Goal: Task Accomplishment & Management: Manage account settings

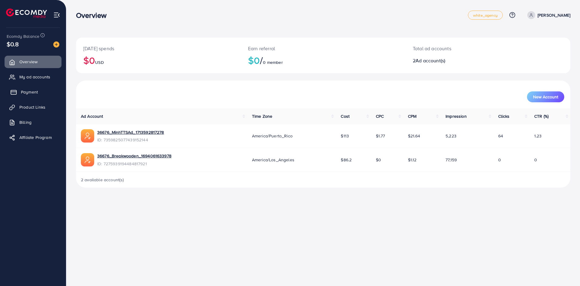
click at [34, 94] on span "Payment" at bounding box center [29, 92] width 17 height 6
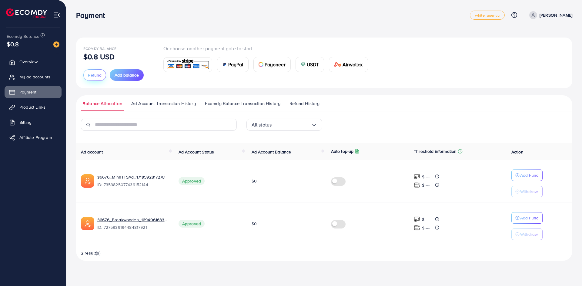
click at [98, 75] on span "Refund" at bounding box center [95, 75] width 14 height 6
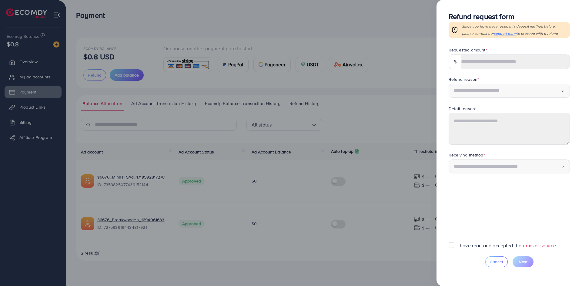
click at [370, 114] on div at bounding box center [291, 143] width 582 height 286
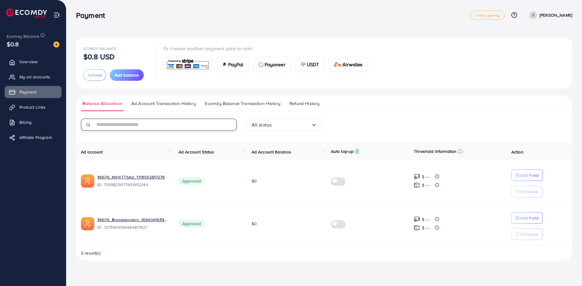
click at [198, 123] on input "text" at bounding box center [166, 125] width 142 height 12
click at [366, 119] on div "All status Loading..." at bounding box center [325, 127] width 166 height 17
click at [172, 104] on span "Ad Account Transaction History" at bounding box center [163, 103] width 65 height 7
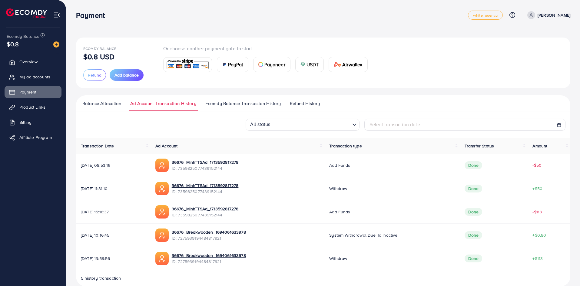
click at [105, 102] on span "Balance Allocation" at bounding box center [101, 103] width 39 height 7
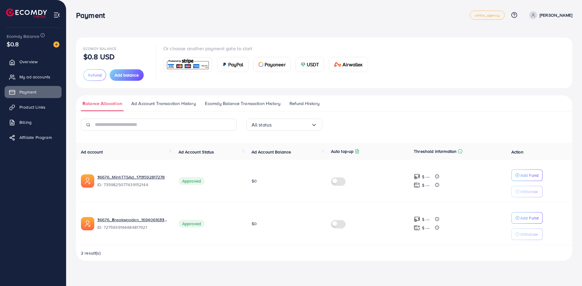
click at [357, 104] on ul "Balance Allocation Ad Account Transaction History Ecomdy Balance Transaction Hi…" at bounding box center [324, 103] width 496 height 16
